Goal: Transaction & Acquisition: Purchase product/service

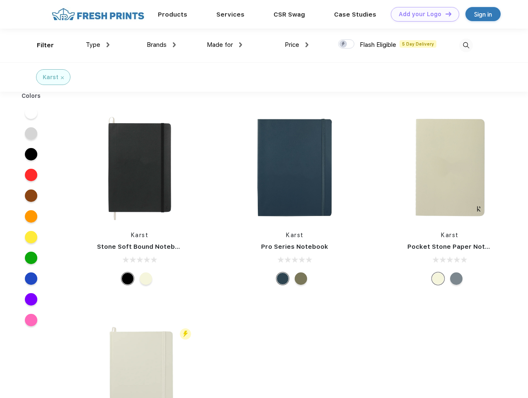
click at [422, 14] on link "Add your Logo Design Tool" at bounding box center [425, 14] width 68 height 15
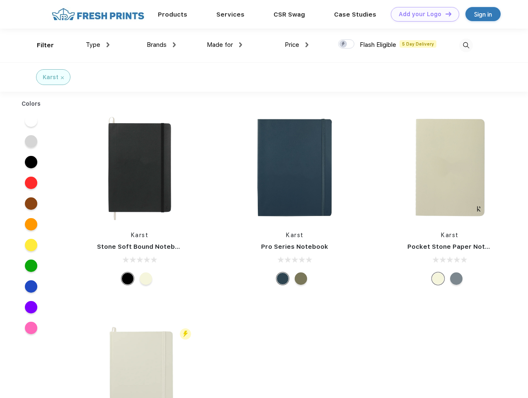
click at [0, 0] on div "Design Tool" at bounding box center [0, 0] width 0 height 0
click at [445, 14] on link "Add your Logo Design Tool" at bounding box center [425, 14] width 68 height 15
click at [40, 45] on div "Filter" at bounding box center [45, 46] width 17 height 10
click at [98, 45] on span "Type" at bounding box center [93, 44] width 15 height 7
click at [161, 45] on span "Brands" at bounding box center [157, 44] width 20 height 7
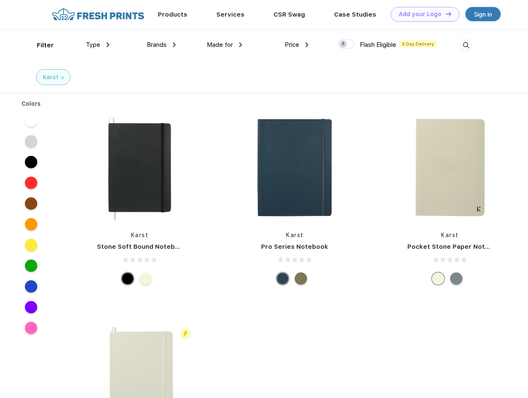
click at [225, 45] on span "Made for" at bounding box center [220, 44] width 26 height 7
click at [297, 45] on span "Price" at bounding box center [292, 44] width 15 height 7
click at [347, 44] on div at bounding box center [346, 43] width 16 height 9
click at [344, 44] on input "checkbox" at bounding box center [340, 41] width 5 height 5
click at [466, 45] on img at bounding box center [466, 46] width 14 height 14
